Goal: Task Accomplishment & Management: Use online tool/utility

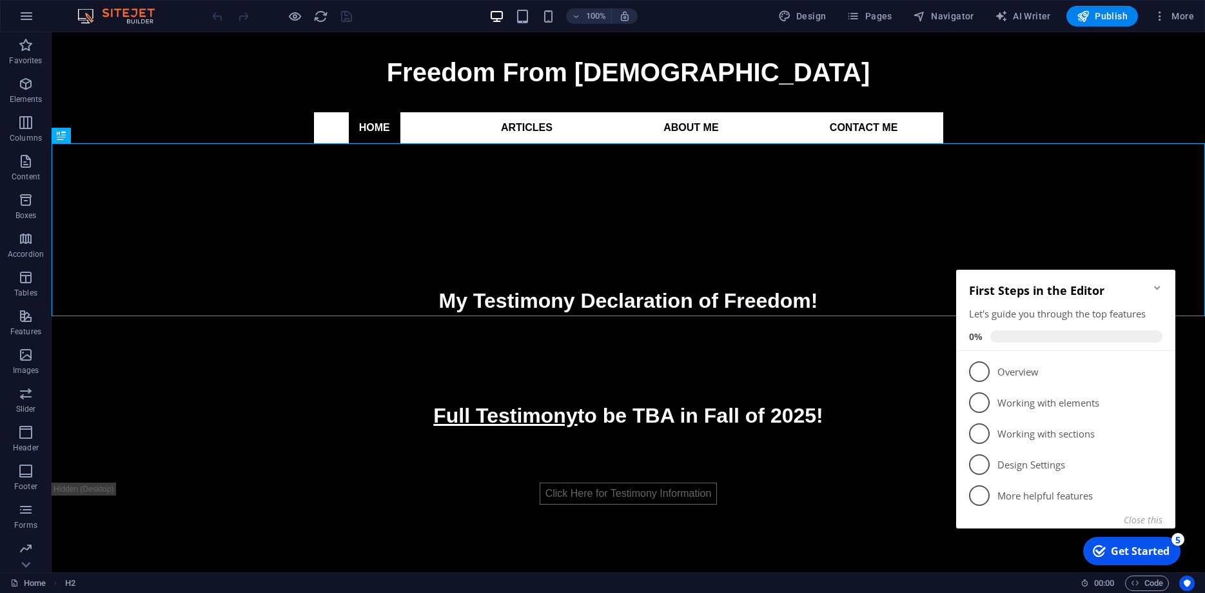
click at [1158, 287] on icon "Minimize checklist" at bounding box center [1157, 287] width 10 height 10
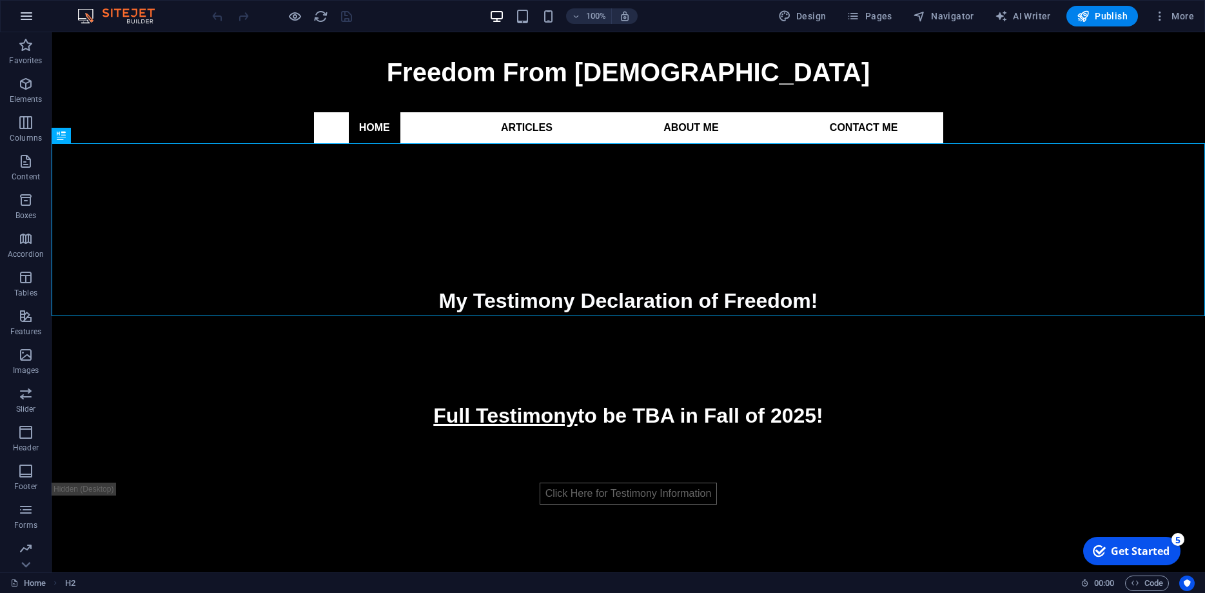
click at [29, 19] on icon "button" at bounding box center [26, 15] width 15 height 15
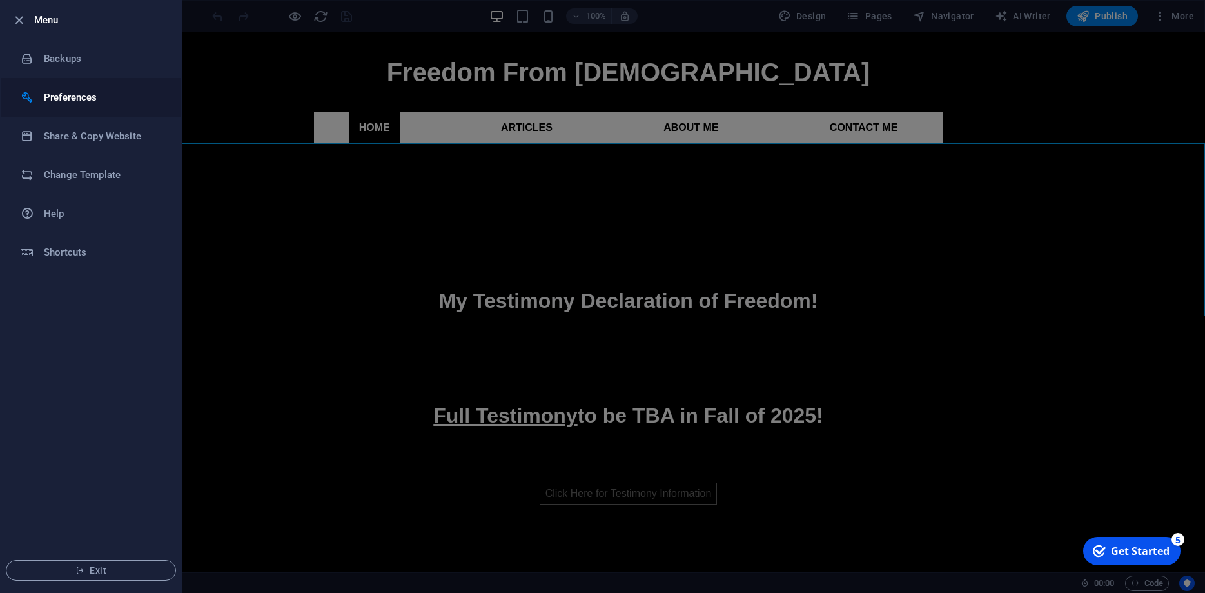
click at [63, 98] on h6 "Preferences" at bounding box center [103, 97] width 119 height 15
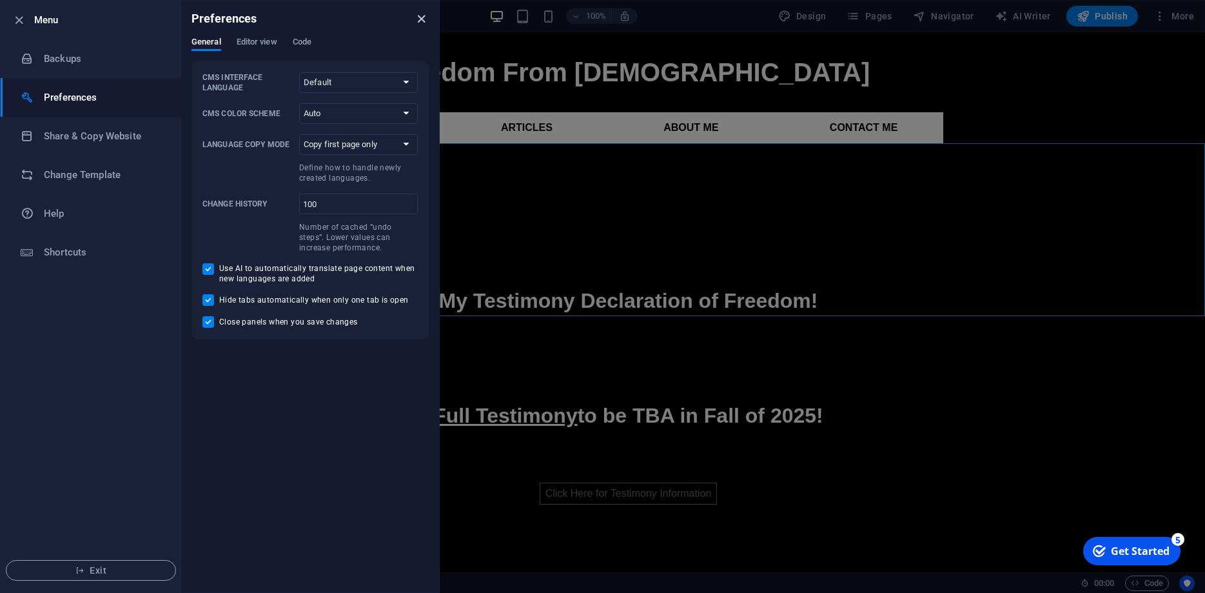
click at [422, 18] on icon "close" at bounding box center [421, 19] width 15 height 15
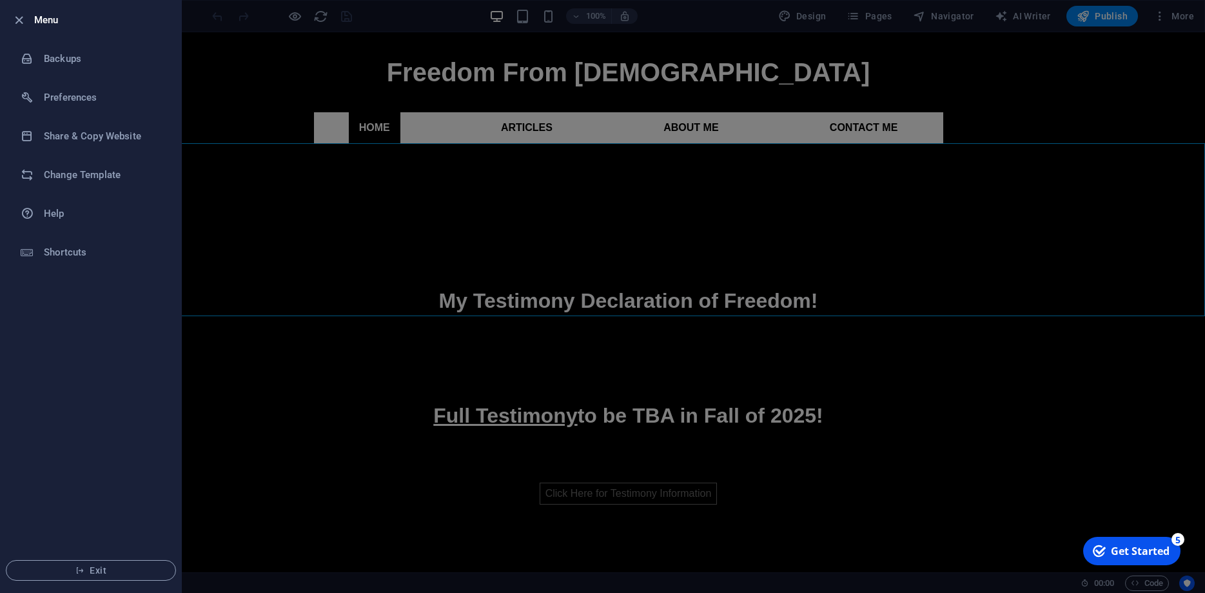
click at [1039, 13] on div at bounding box center [602, 296] width 1205 height 593
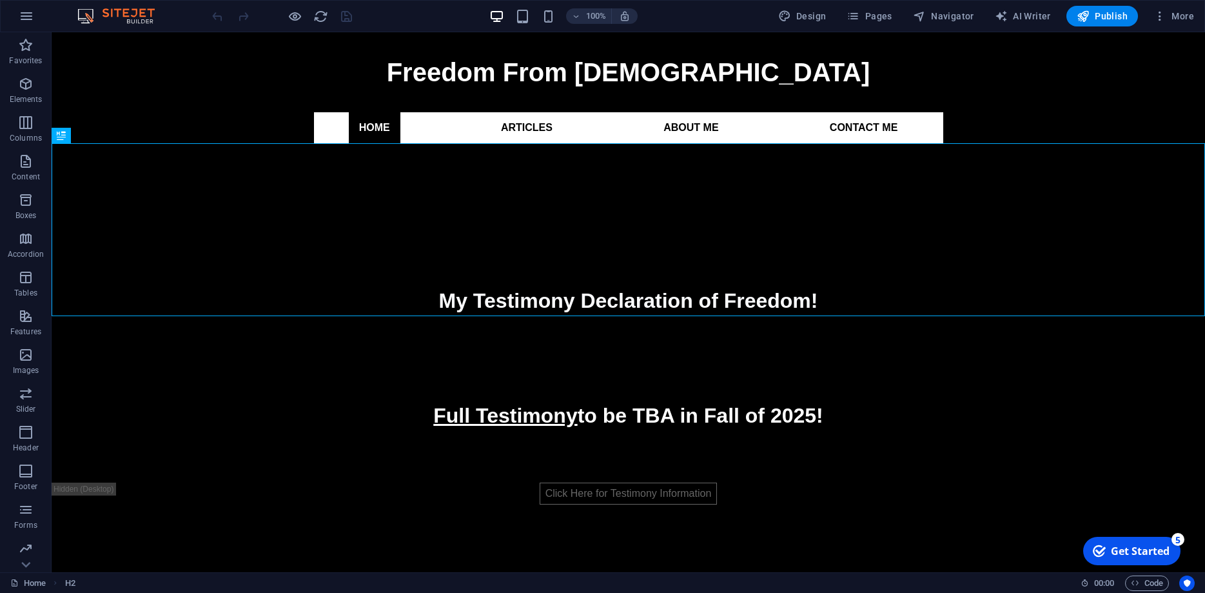
click at [1039, 13] on span "AI Writer" at bounding box center [1023, 16] width 56 height 13
select select "English"
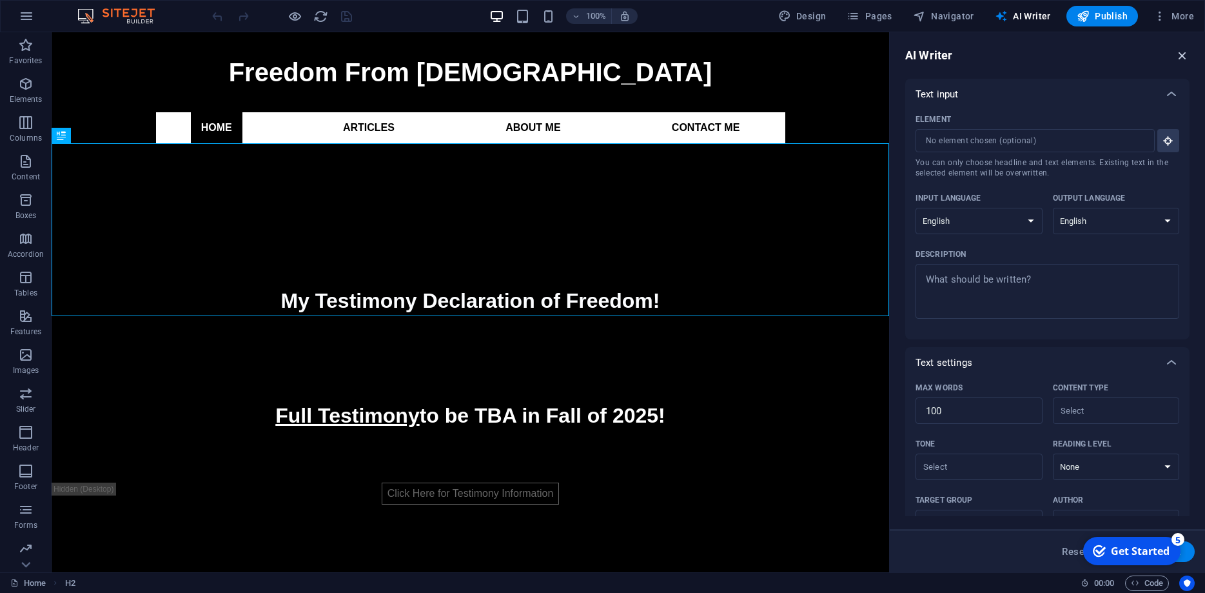
click at [1183, 59] on icon "button" at bounding box center [1182, 55] width 14 height 14
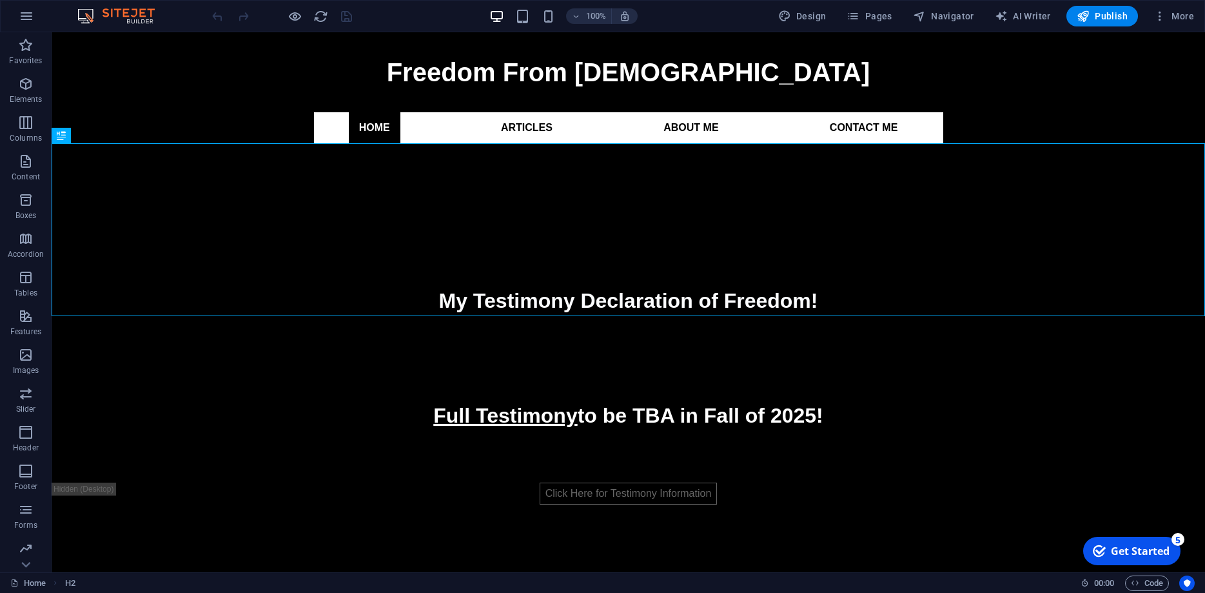
click at [1127, 544] on div "Get Started" at bounding box center [1140, 551] width 59 height 14
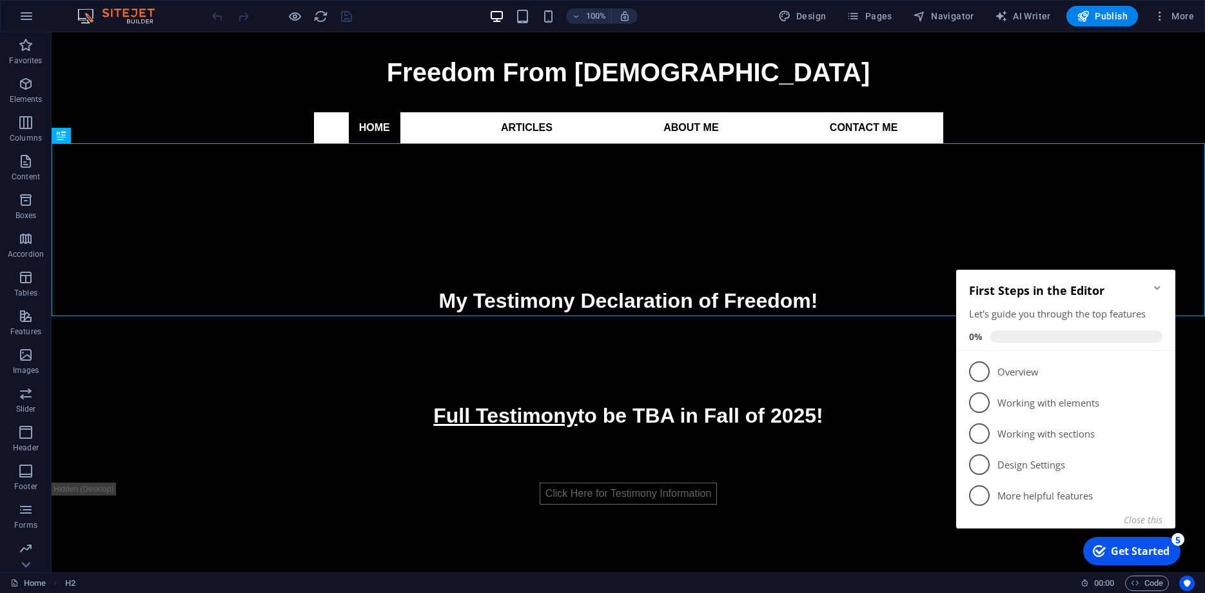
click at [1156, 283] on icon "Minimize checklist" at bounding box center [1157, 287] width 10 height 10
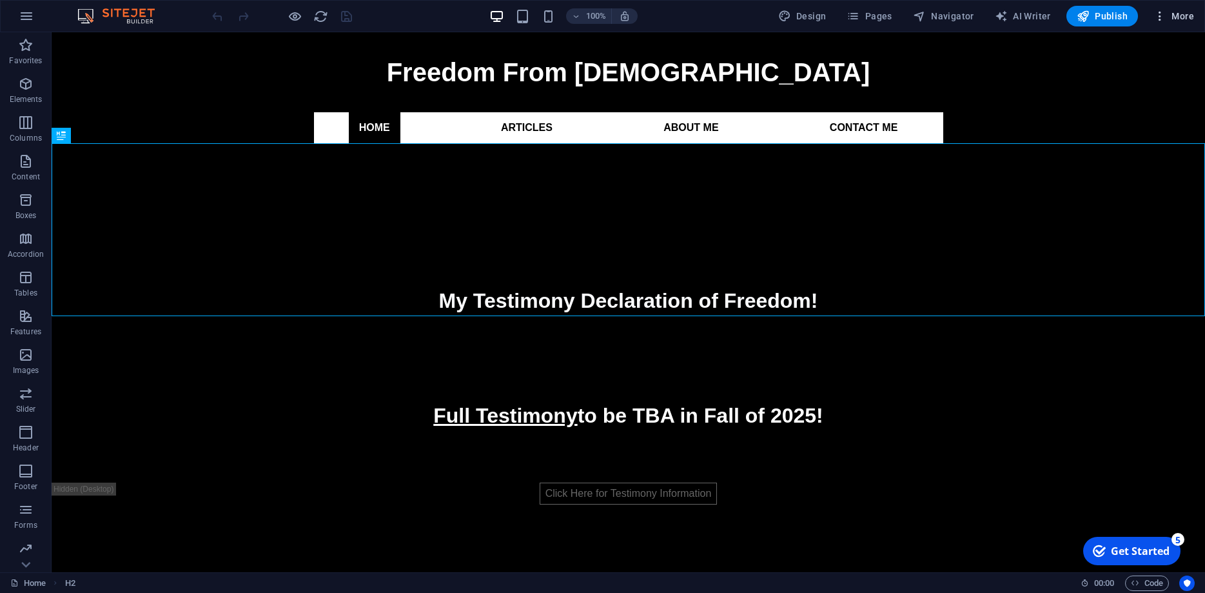
click at [1170, 19] on span "More" at bounding box center [1174, 16] width 41 height 13
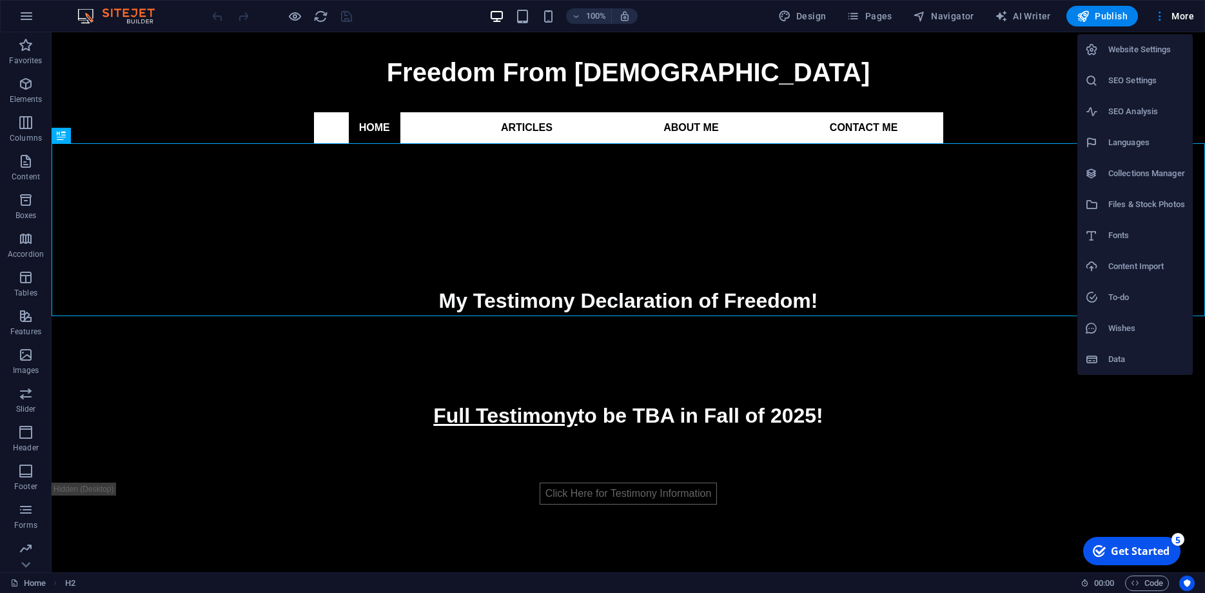
click at [1128, 59] on li "Website Settings" at bounding box center [1134, 49] width 115 height 31
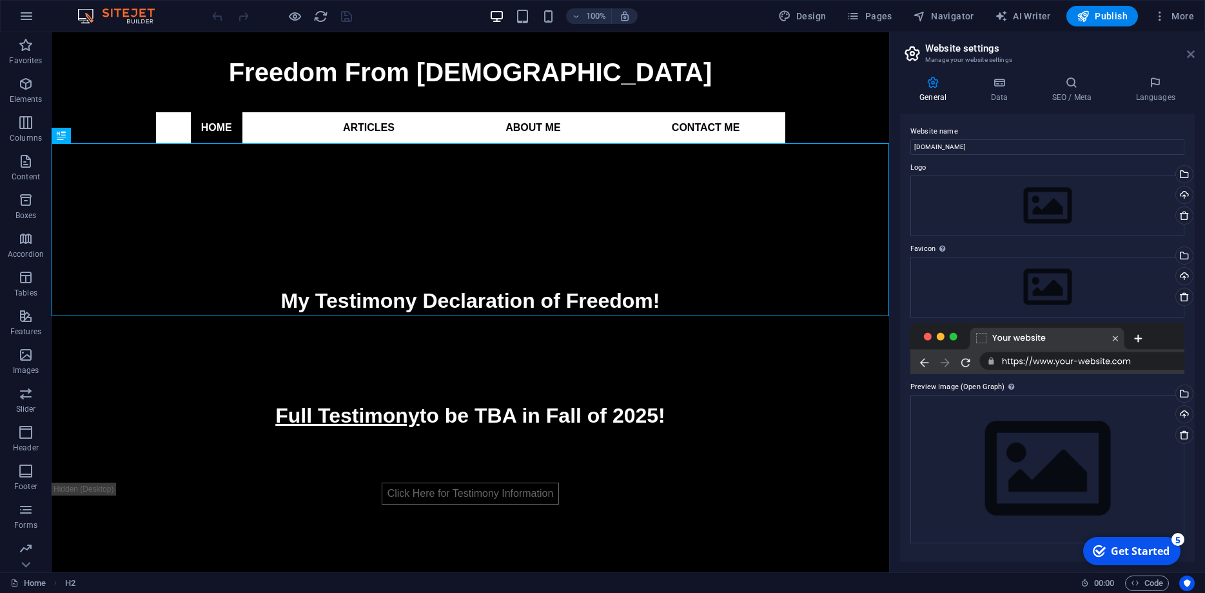
click at [1188, 50] on icon at bounding box center [1191, 54] width 8 height 10
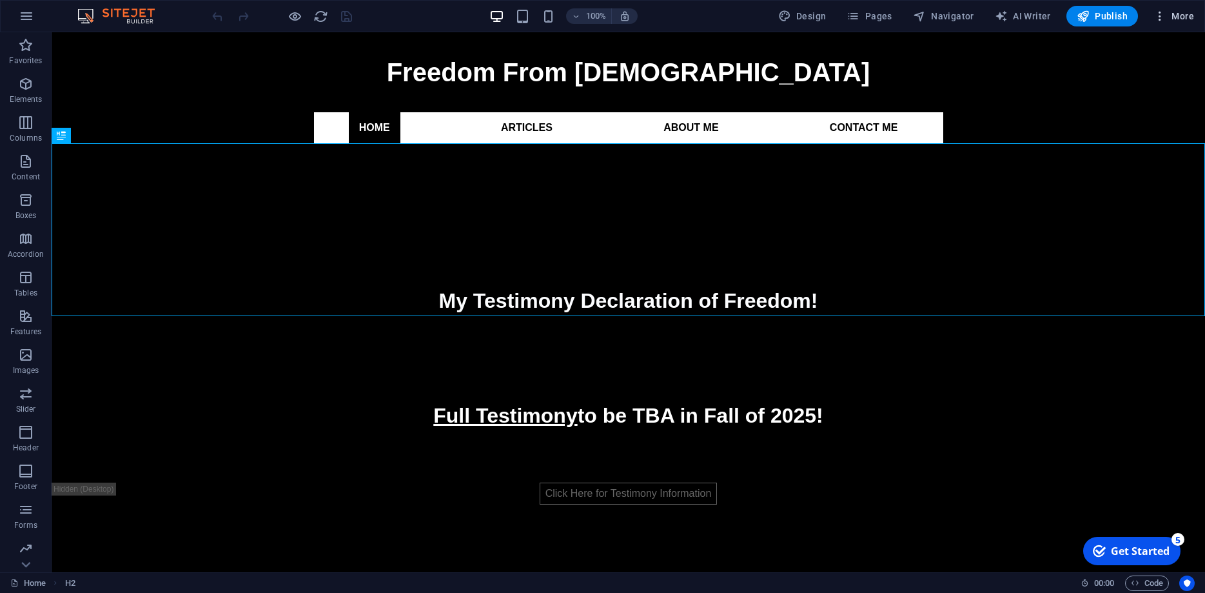
click at [1176, 17] on span "More" at bounding box center [1174, 16] width 41 height 13
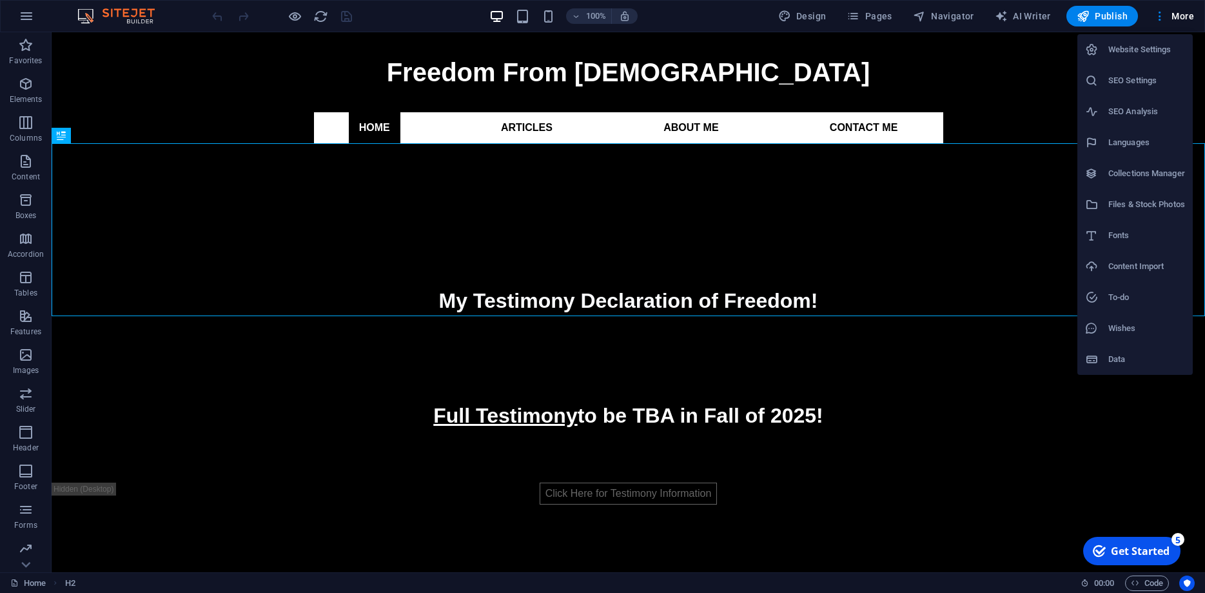
click at [707, 14] on div at bounding box center [602, 296] width 1205 height 593
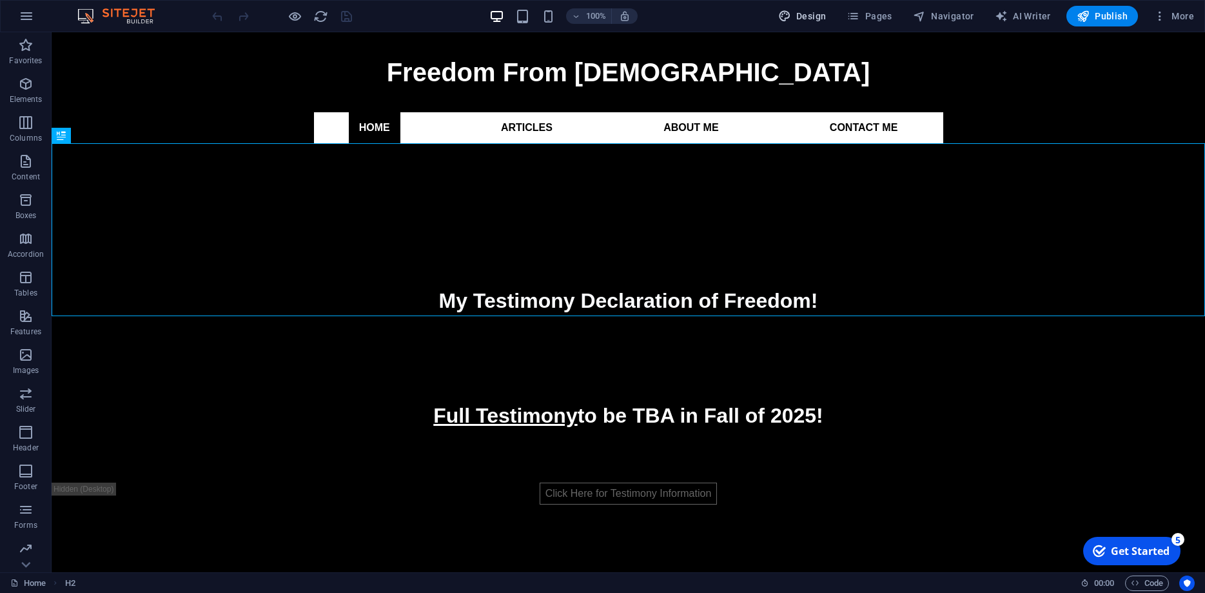
click at [803, 19] on span "Design" at bounding box center [802, 16] width 48 height 13
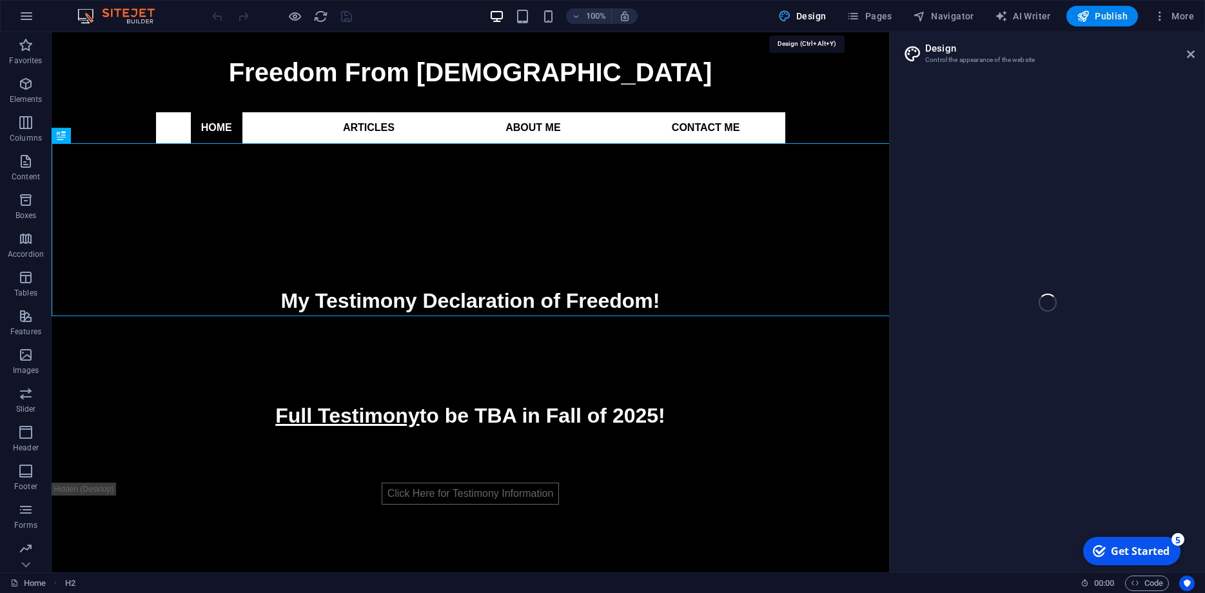
select select "700"
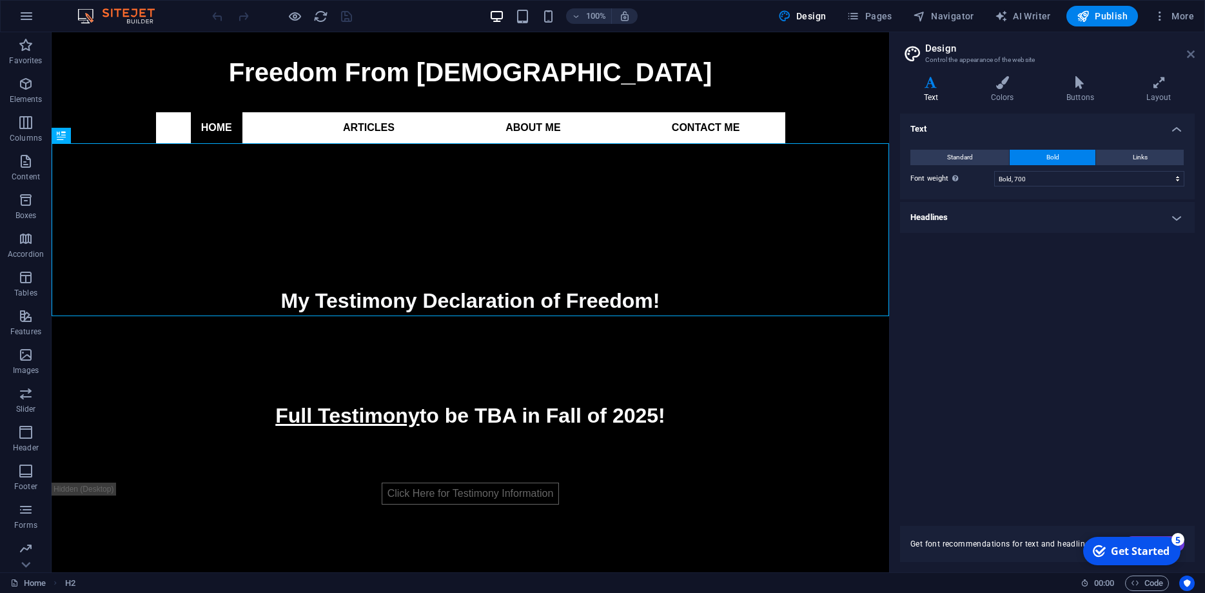
click at [1190, 52] on header "Design Control the appearance of the website" at bounding box center [1049, 49] width 292 height 34
click at [1190, 52] on icon at bounding box center [1191, 54] width 8 height 10
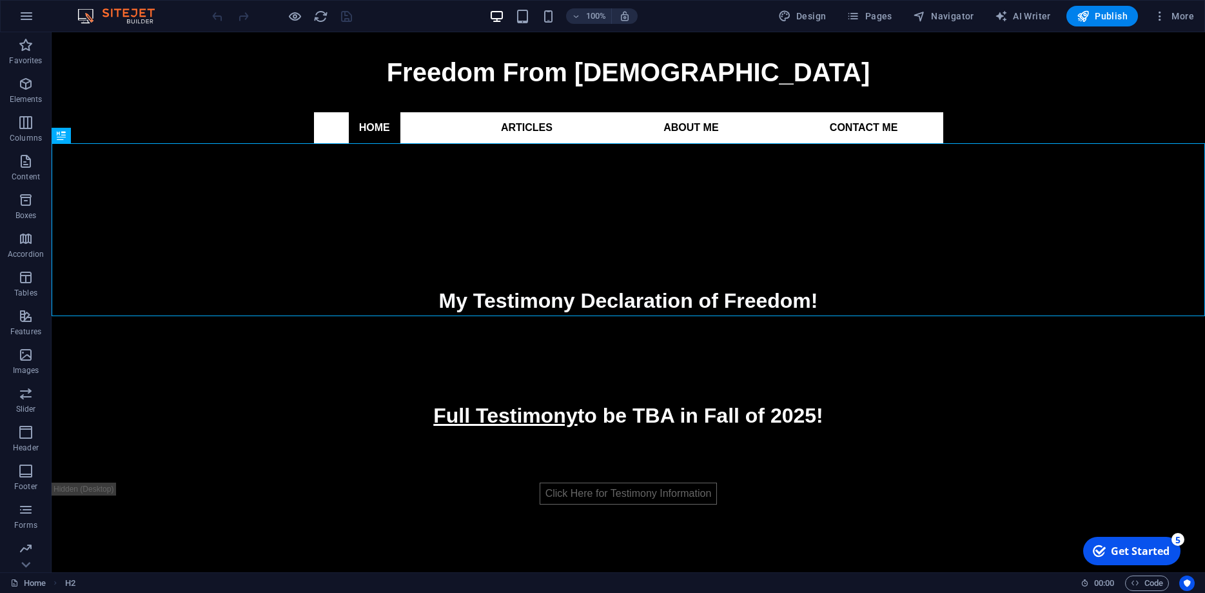
click at [132, 14] on img at bounding box center [122, 15] width 97 height 15
click at [34, 18] on button "button" at bounding box center [26, 16] width 31 height 31
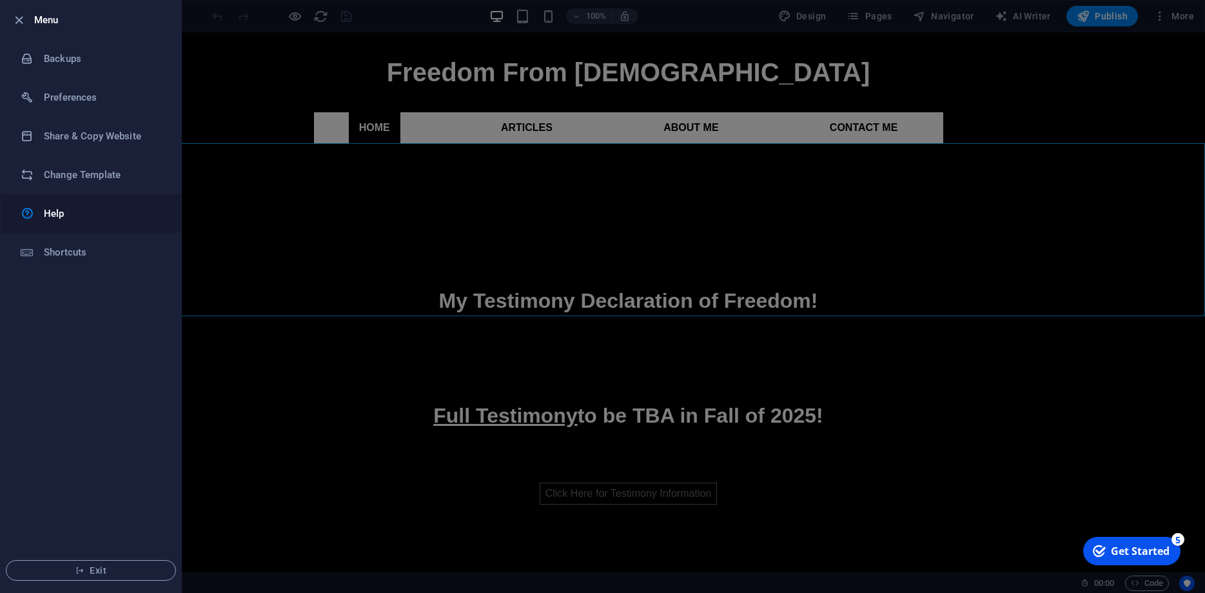
click at [60, 213] on h6 "Help" at bounding box center [103, 213] width 119 height 15
click at [75, 182] on h6 "Change Template" at bounding box center [103, 174] width 119 height 15
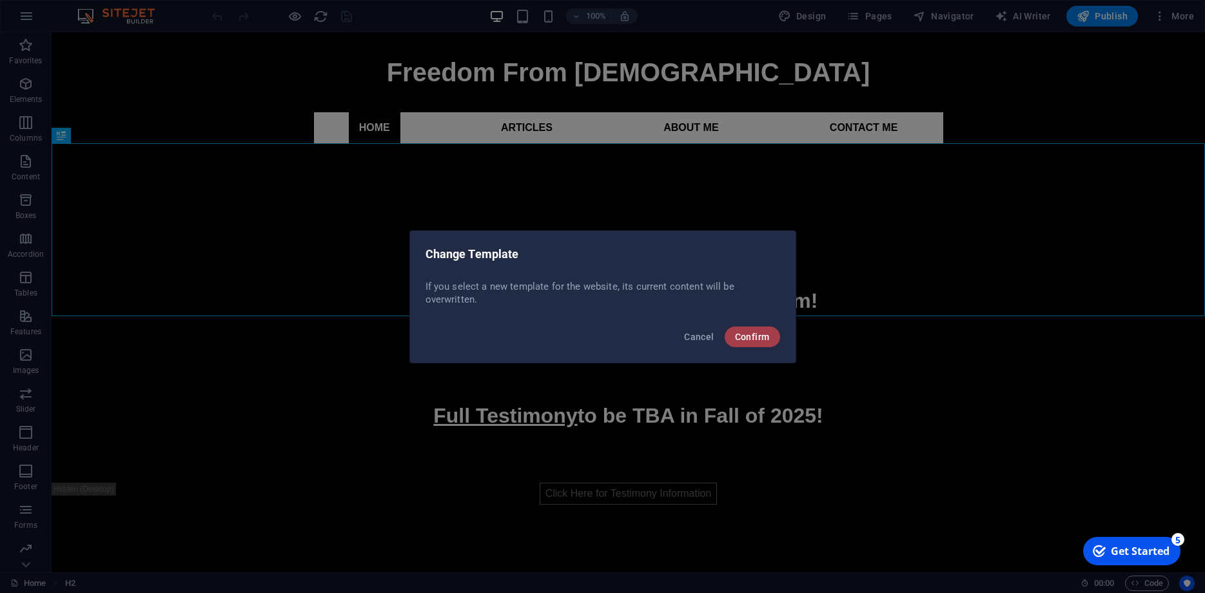
click at [759, 337] on span "Confirm" at bounding box center [752, 336] width 35 height 10
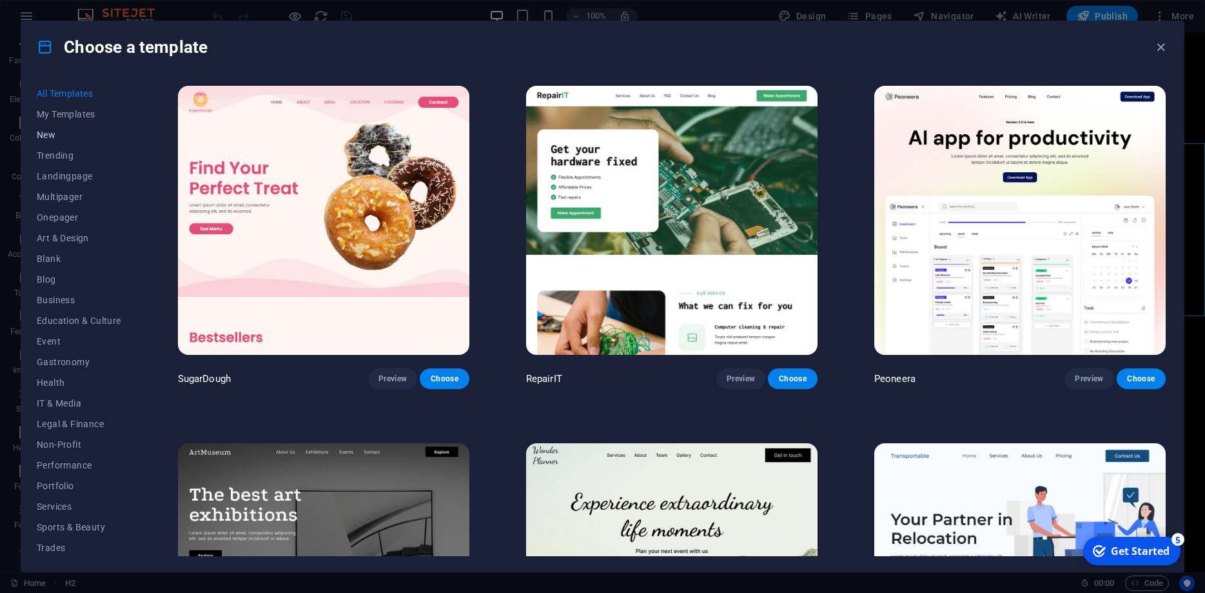
click at [55, 135] on span "New" at bounding box center [79, 135] width 84 height 10
click at [47, 135] on span "New" at bounding box center [79, 135] width 84 height 10
click at [1164, 46] on icon "button" at bounding box center [1161, 47] width 15 height 15
